Goal: Information Seeking & Learning: Learn about a topic

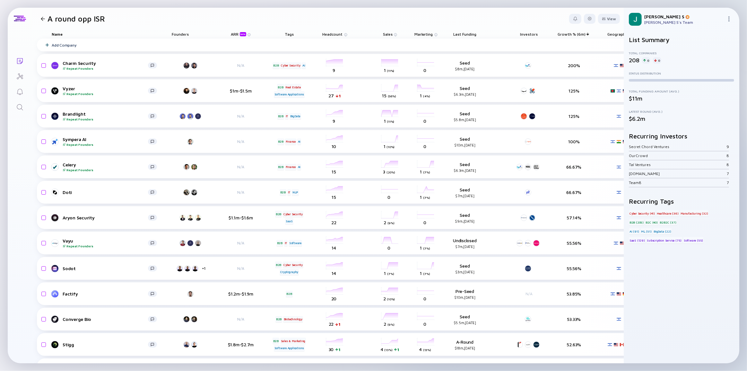
click at [42, 19] on div at bounding box center [43, 19] width 4 height 4
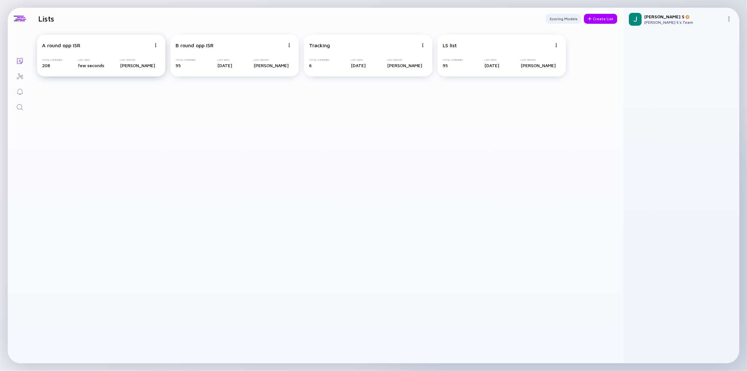
click at [75, 48] on div "A round opp ISR" at bounding box center [61, 45] width 38 height 6
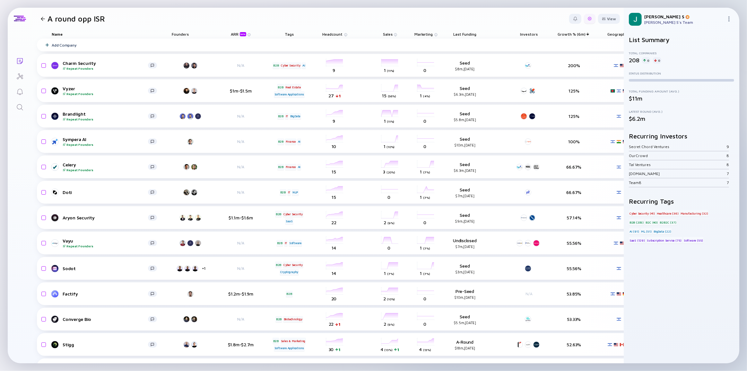
click at [588, 20] on div at bounding box center [590, 19] width 4 height 4
click at [560, 70] on div "Edit Filter" at bounding box center [570, 70] width 40 height 13
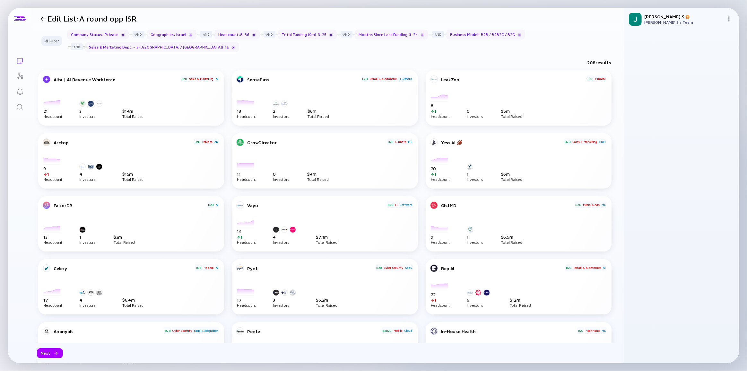
click at [42, 19] on div at bounding box center [43, 19] width 4 height 4
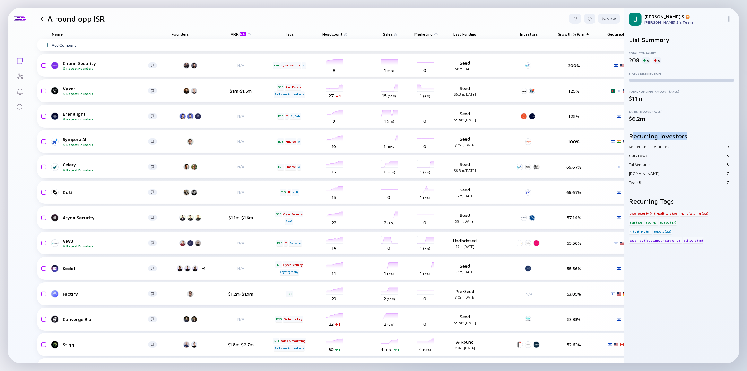
drag, startPoint x: 632, startPoint y: 136, endPoint x: 691, endPoint y: 135, distance: 59.4
click at [691, 135] on h2 "Recurring Investors" at bounding box center [681, 135] width 105 height 7
drag, startPoint x: 630, startPoint y: 61, endPoint x: 638, endPoint y: 61, distance: 8.0
click at [638, 61] on div "208" at bounding box center [634, 60] width 11 height 7
drag, startPoint x: 630, startPoint y: 145, endPoint x: 681, endPoint y: 150, distance: 50.3
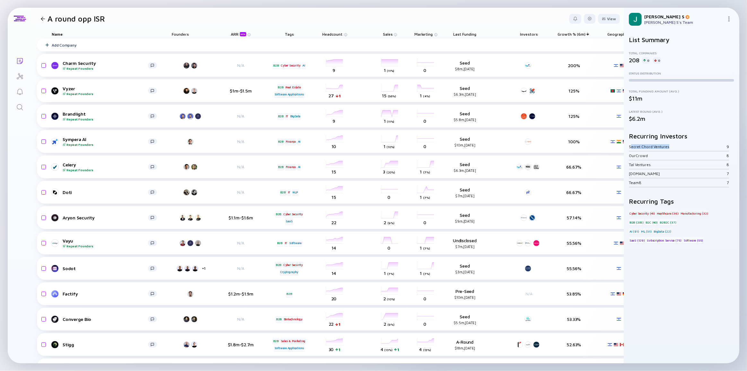
click at [681, 150] on div "Secret Chord Ventures 9" at bounding box center [679, 146] width 100 height 9
drag, startPoint x: 633, startPoint y: 155, endPoint x: 651, endPoint y: 156, distance: 17.4
click at [651, 156] on div "OurCrowd" at bounding box center [678, 155] width 98 height 5
drag, startPoint x: 636, startPoint y: 166, endPoint x: 655, endPoint y: 166, distance: 19.6
click at [655, 166] on div "Tal Ventures" at bounding box center [678, 164] width 98 height 5
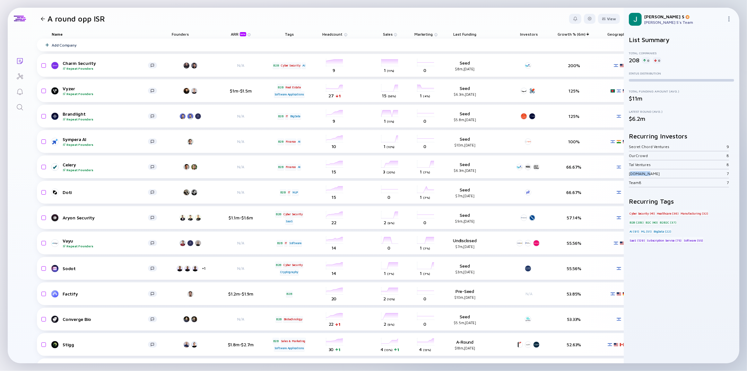
drag, startPoint x: 630, startPoint y: 174, endPoint x: 645, endPoint y: 175, distance: 14.5
click at [645, 175] on div "[DOMAIN_NAME] 7" at bounding box center [679, 173] width 100 height 9
drag, startPoint x: 632, startPoint y: 183, endPoint x: 645, endPoint y: 183, distance: 12.8
click at [645, 183] on div "Team8" at bounding box center [678, 182] width 98 height 5
click at [642, 189] on div "List Summary Total Companies 208 0 0 Status Distribution Total Funding Amount (…" at bounding box center [681, 152] width 105 height 233
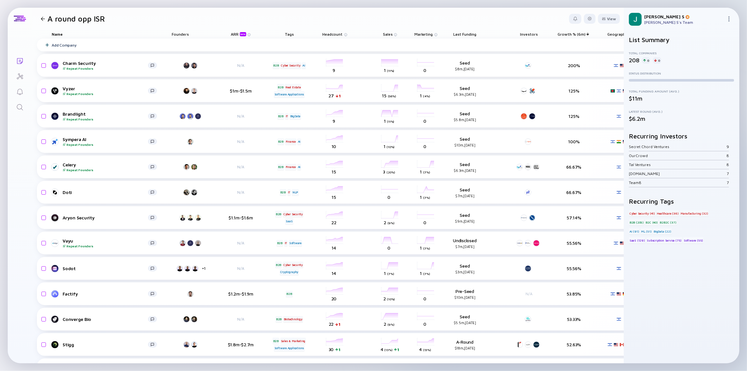
click at [45, 17] on div at bounding box center [42, 19] width 9 height 4
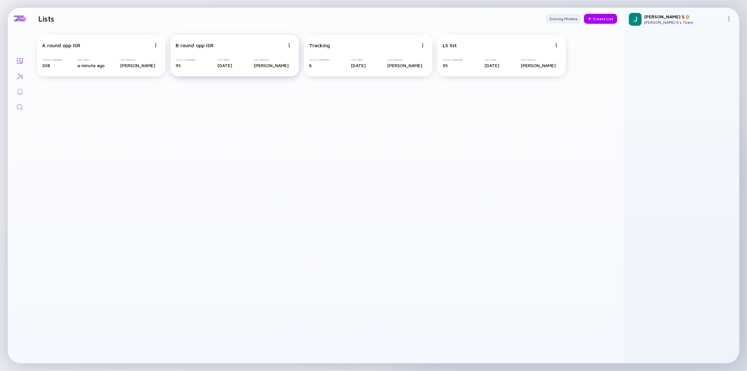
click at [209, 48] on div "B round opp ISR" at bounding box center [195, 45] width 38 height 6
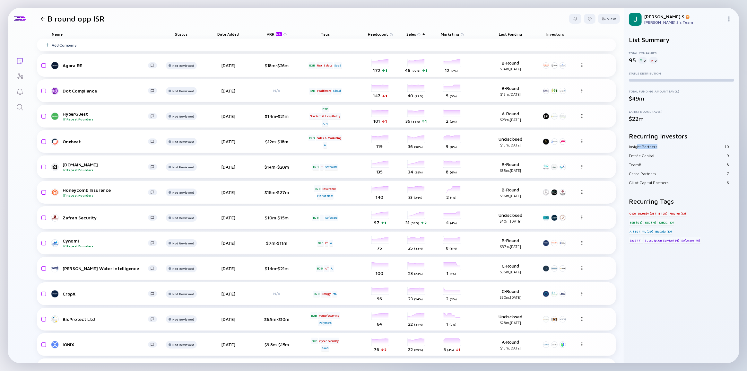
drag, startPoint x: 637, startPoint y: 145, endPoint x: 661, endPoint y: 145, distance: 23.8
click at [661, 145] on div "Insight Partners" at bounding box center [677, 146] width 96 height 5
drag, startPoint x: 634, startPoint y: 154, endPoint x: 656, endPoint y: 156, distance: 22.2
click at [656, 156] on div "Entrée Capital" at bounding box center [678, 155] width 98 height 5
drag, startPoint x: 632, startPoint y: 164, endPoint x: 639, endPoint y: 165, distance: 7.1
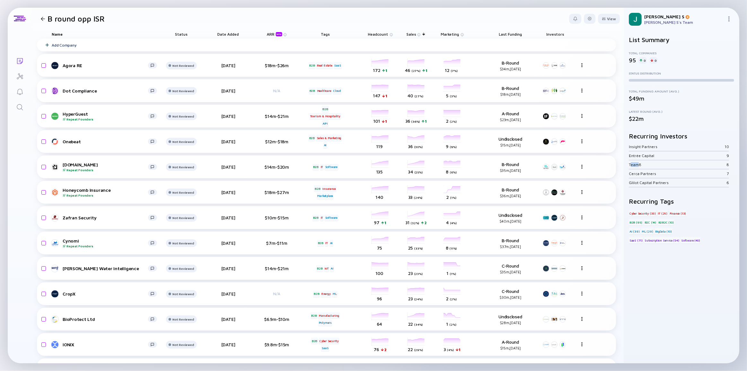
click at [639, 165] on div "Team8" at bounding box center [678, 164] width 98 height 5
drag, startPoint x: 635, startPoint y: 176, endPoint x: 658, endPoint y: 177, distance: 22.8
click at [658, 177] on div "Cerca Partners 7" at bounding box center [679, 173] width 100 height 9
drag, startPoint x: 638, startPoint y: 184, endPoint x: 661, endPoint y: 170, distance: 27.5
click at [664, 182] on div "Glilot Capital Partners 6" at bounding box center [679, 182] width 100 height 9
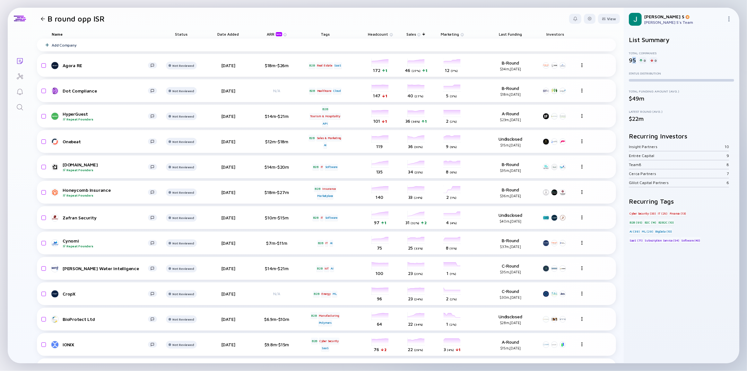
drag, startPoint x: 631, startPoint y: 60, endPoint x: 636, endPoint y: 61, distance: 4.9
click at [636, 61] on div "95 0 0" at bounding box center [681, 60] width 105 height 7
drag, startPoint x: 723, startPoint y: 146, endPoint x: 734, endPoint y: 182, distance: 37.7
click at [734, 182] on div "Insight Partners 10 Entrée Capital 9 Team8 8 Cerca Partners 7 Glilot Capital Pa…" at bounding box center [681, 164] width 105 height 45
click at [731, 188] on div "List Summary Total Companies 95 0 0 Status Distribution Total Funding Amount (A…" at bounding box center [681, 152] width 105 height 233
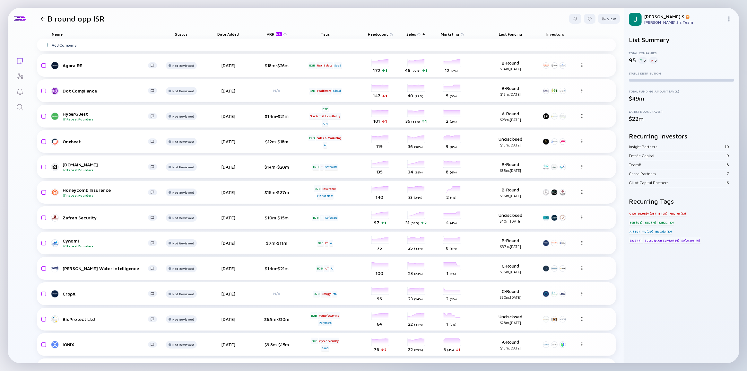
click at [41, 18] on div at bounding box center [43, 19] width 4 height 4
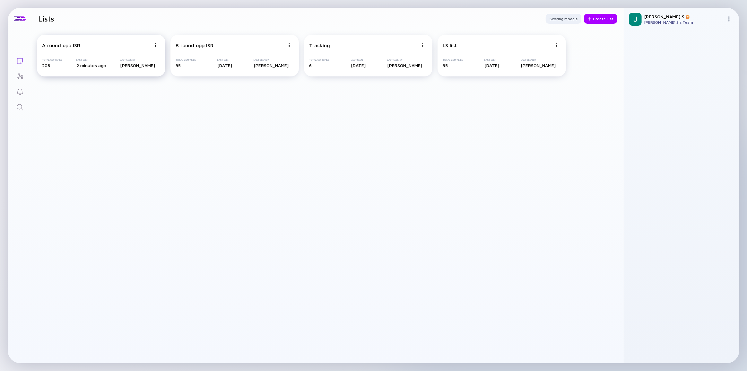
click at [101, 47] on div "A round opp ISR" at bounding box center [96, 45] width 109 height 6
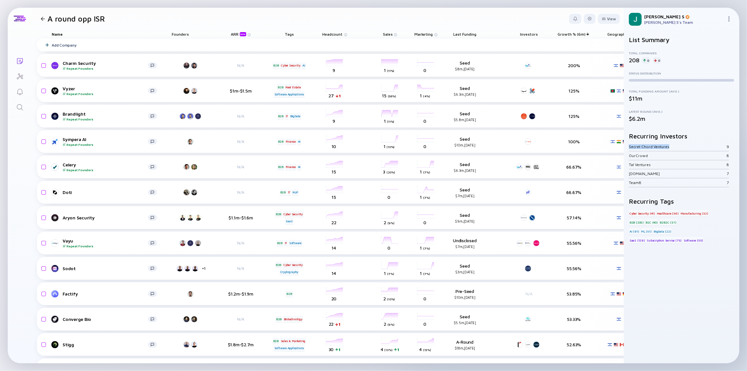
drag, startPoint x: 629, startPoint y: 146, endPoint x: 677, endPoint y: 150, distance: 47.6
click at [677, 150] on div "Secret Chord Ventures 9" at bounding box center [679, 146] width 100 height 9
click at [696, 177] on div "[DOMAIN_NAME] 7" at bounding box center [679, 173] width 100 height 9
click at [43, 17] on div at bounding box center [43, 19] width 4 height 4
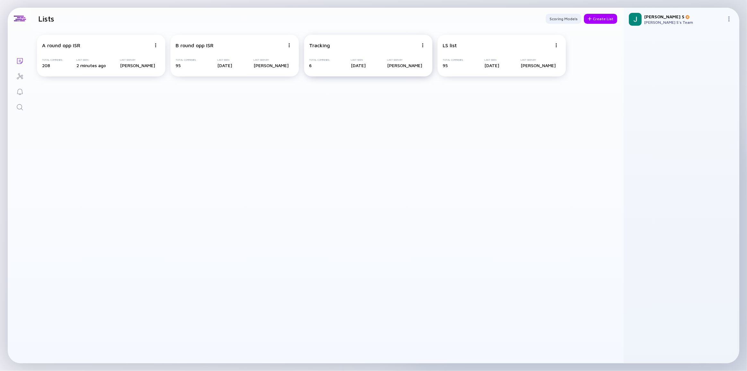
click at [337, 48] on div "Tracking" at bounding box center [363, 45] width 109 height 6
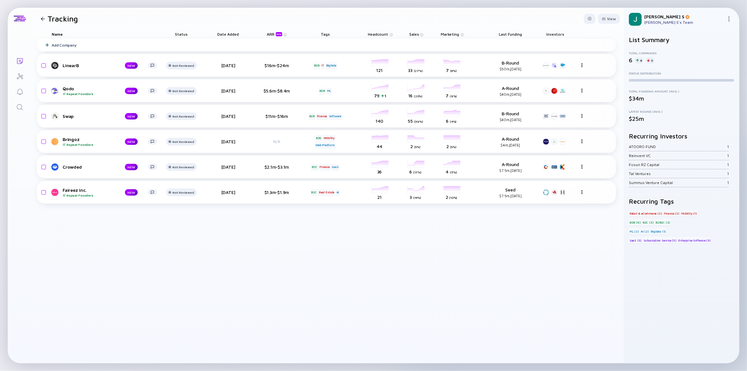
click at [44, 22] on div "Tracking" at bounding box center [58, 18] width 40 height 9
click at [41, 19] on div at bounding box center [43, 19] width 4 height 4
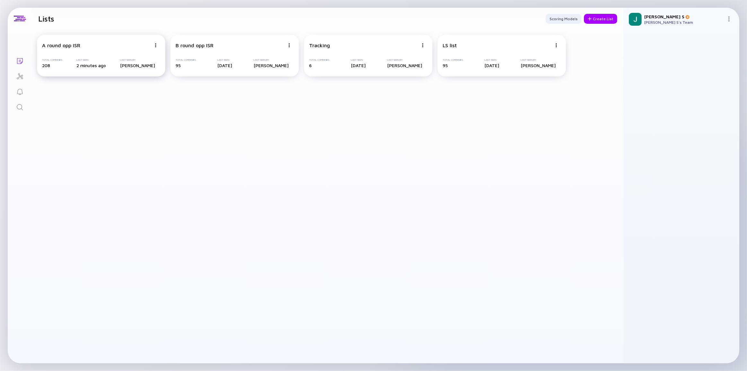
click at [100, 51] on div "A round opp ISR Total Companies 208 Last Seen 2 minutes ago Last Seen By [PERSO…" at bounding box center [101, 56] width 128 height 42
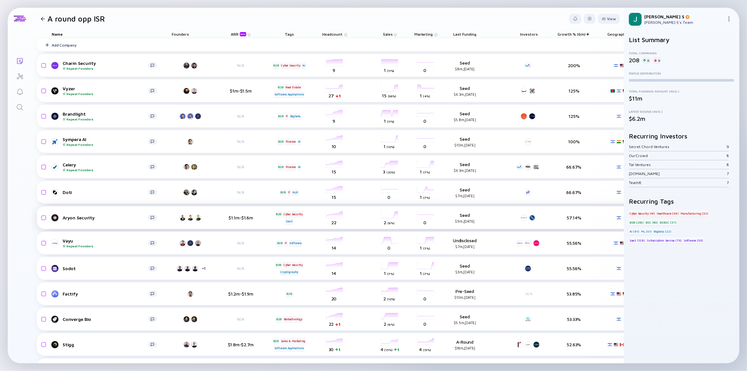
drag, startPoint x: 462, startPoint y: 222, endPoint x: 469, endPoint y: 220, distance: 6.9
click at [469, 220] on div "$9m, [DATE]" at bounding box center [465, 221] width 42 height 4
click at [42, 17] on div at bounding box center [43, 19] width 4 height 4
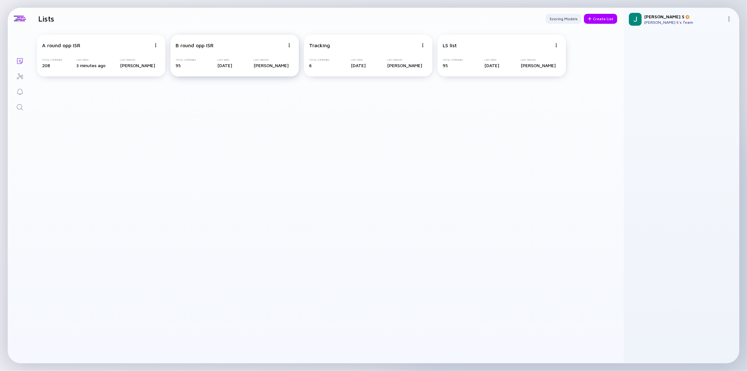
click at [218, 47] on div "B round opp ISR" at bounding box center [230, 45] width 109 height 6
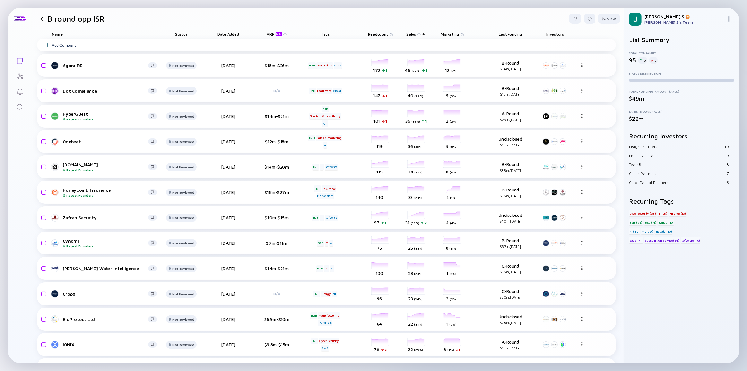
click at [388, 32] on span "Sales" at bounding box center [378, 34] width 20 height 5
click at [448, 43] on div "( Ascending )" at bounding box center [447, 44] width 18 height 4
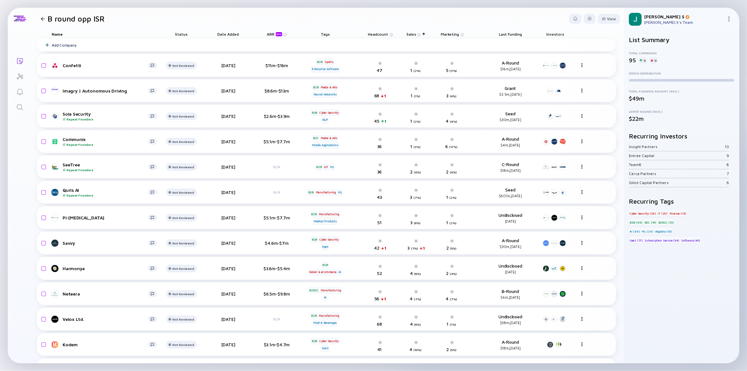
click at [388, 35] on span "Sales" at bounding box center [378, 34] width 20 height 5
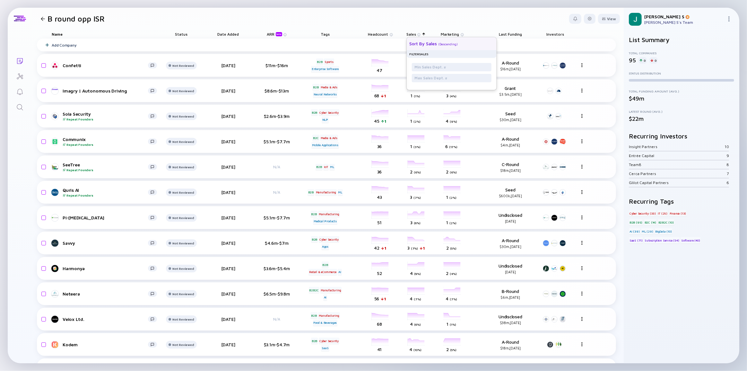
click at [439, 44] on div "( Descending )" at bounding box center [448, 44] width 20 height 4
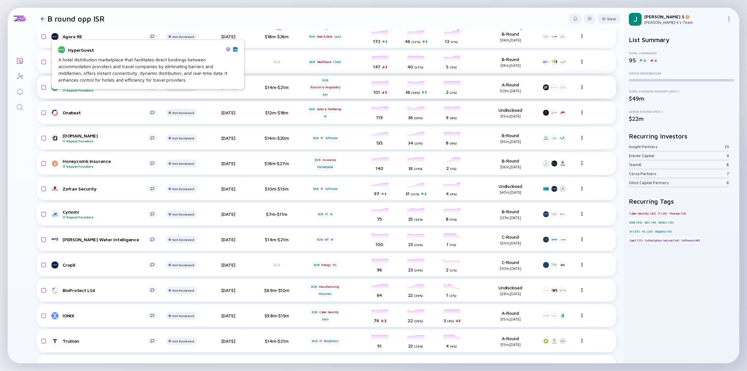
scroll to position [29, 0]
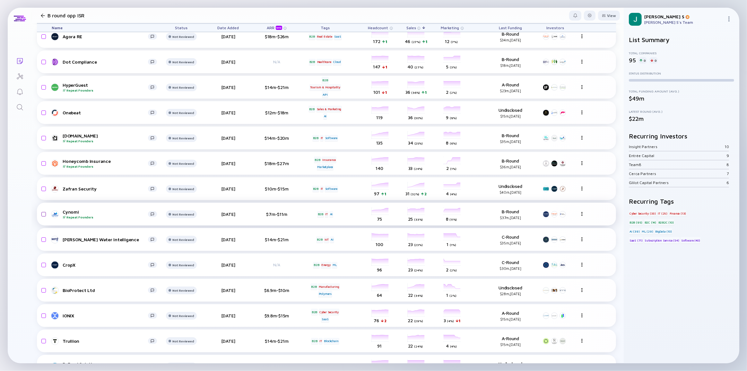
click at [42, 214] on input "checkbox" at bounding box center [43, 214] width 8 height 15
checkbox input "true"
click at [44, 188] on input "checkbox" at bounding box center [43, 188] width 8 height 15
checkbox input "true"
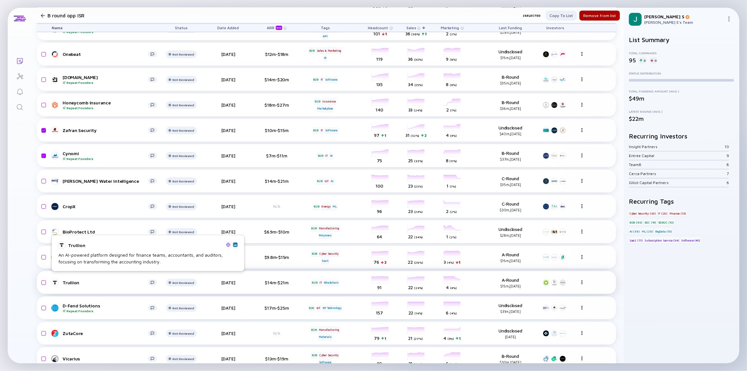
scroll to position [117, 0]
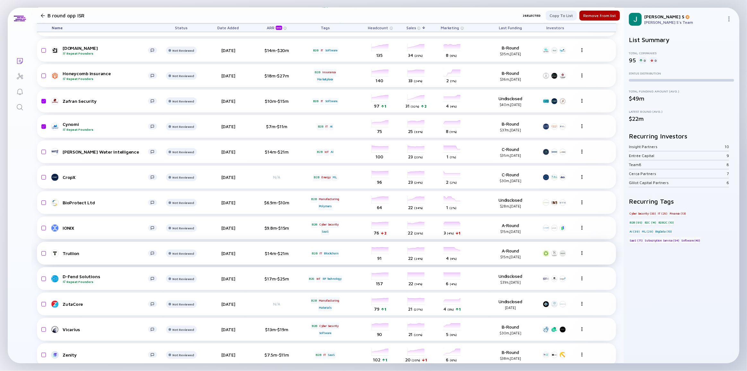
click at [43, 255] on input "checkbox" at bounding box center [43, 253] width 8 height 15
checkbox input "true"
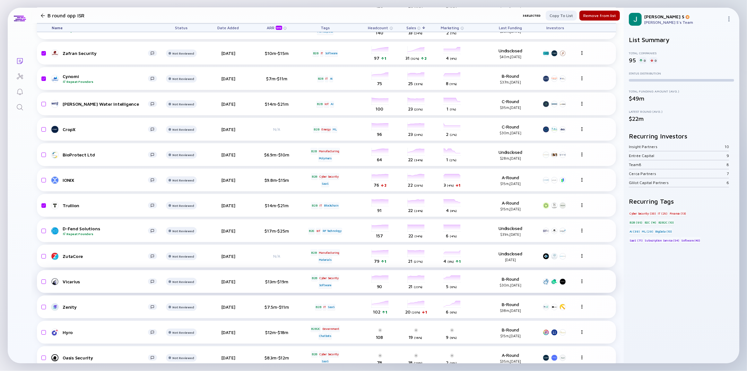
scroll to position [175, 0]
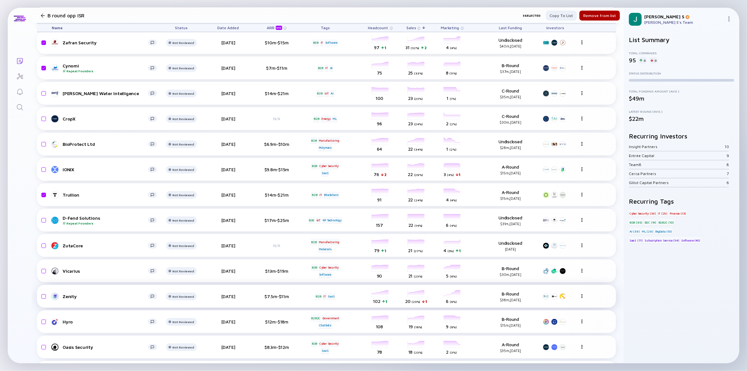
click at [47, 297] on div "Zenity" at bounding box center [105, 296] width 116 height 8
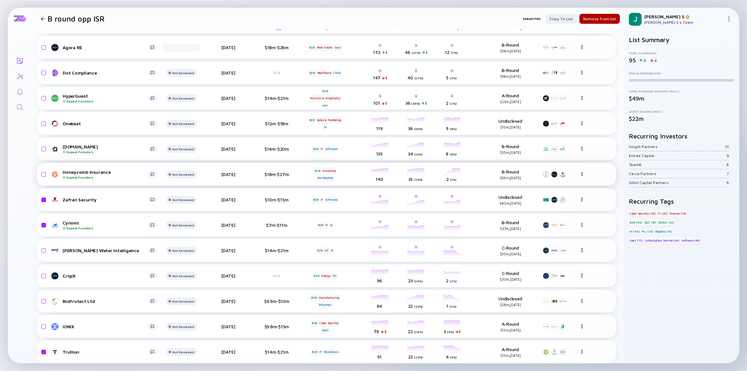
scroll to position [0, 0]
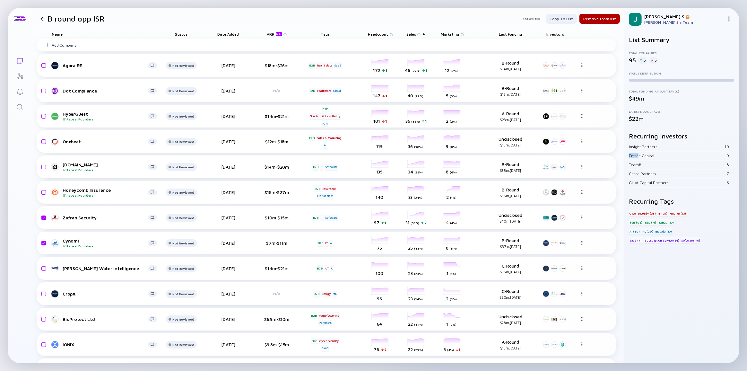
click at [628, 159] on div "List Summary Total Companies 95 0 0 Status Distribution Total Funding Amount (A…" at bounding box center [682, 197] width 116 height 332
click at [639, 152] on div "Entrée Capital 9" at bounding box center [679, 155] width 100 height 9
drag, startPoint x: 631, startPoint y: 146, endPoint x: 658, endPoint y: 149, distance: 26.7
click at [658, 149] on div "Insight Partners" at bounding box center [677, 146] width 96 height 5
drag, startPoint x: 630, startPoint y: 156, endPoint x: 654, endPoint y: 156, distance: 23.1
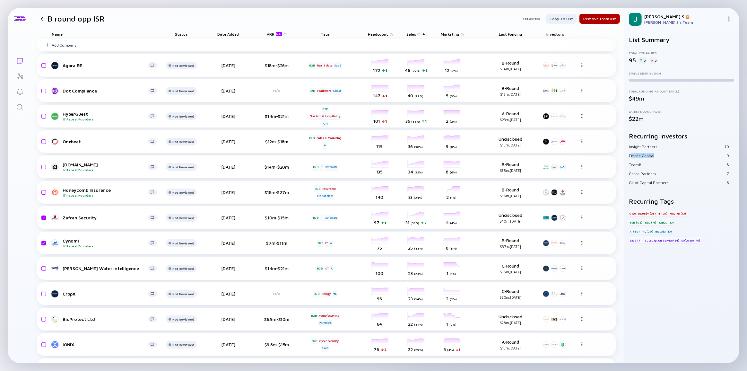
click at [654, 156] on div "Entrée Capital" at bounding box center [678, 155] width 98 height 5
drag, startPoint x: 40, startPoint y: 19, endPoint x: 46, endPoint y: 20, distance: 5.3
click at [41, 19] on div at bounding box center [43, 19] width 4 height 4
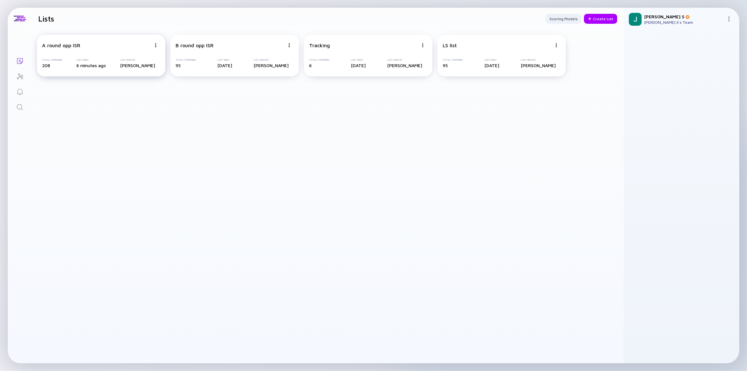
click at [96, 53] on div "A round opp ISR Total Companies 208 Last Seen 6 minutes ago Last Seen By [PERSO…" at bounding box center [101, 56] width 128 height 42
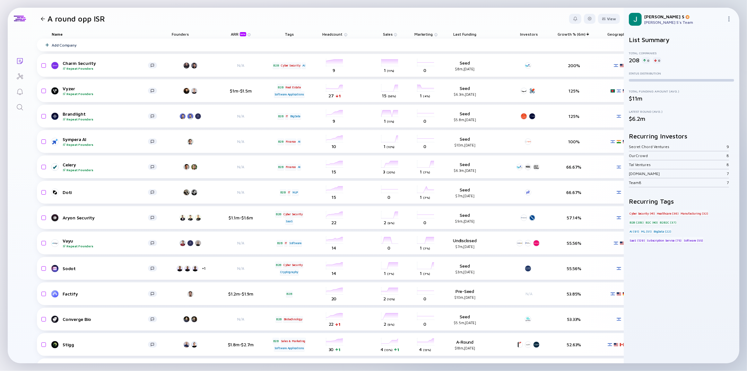
click at [631, 173] on div "[DOMAIN_NAME]" at bounding box center [678, 173] width 98 height 5
